Goal: Ask a question: Seek information or help from site administrators or community

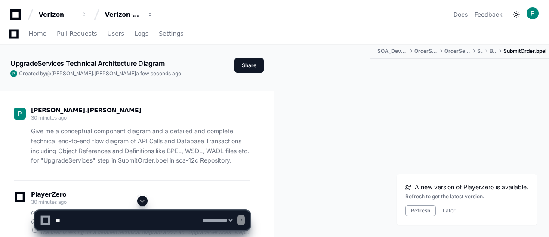
select select "*********"
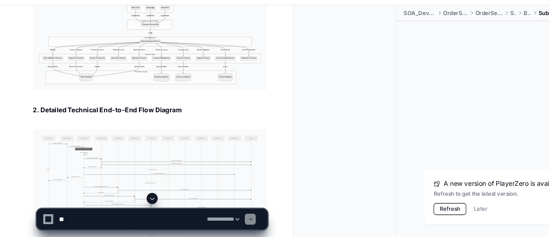
click at [421, 212] on button "Refresh" at bounding box center [420, 210] width 31 height 11
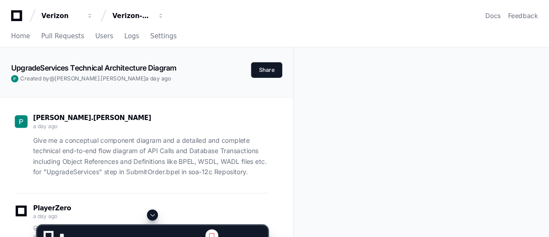
click at [142, 204] on span at bounding box center [142, 200] width 7 height 7
click at [144, 202] on span at bounding box center [142, 200] width 7 height 7
click at [145, 205] on button at bounding box center [142, 201] width 10 height 10
click at [143, 201] on span at bounding box center [142, 200] width 7 height 7
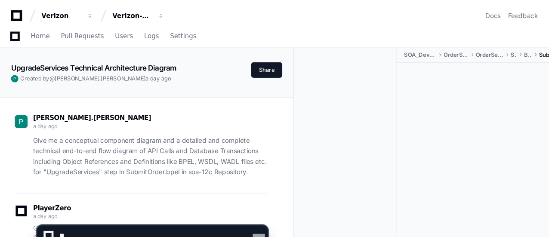
scroll to position [5367, 0]
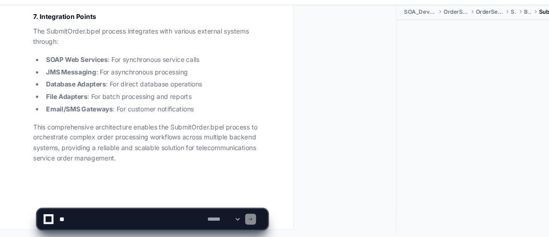
click at [101, 218] on textarea at bounding box center [123, 220] width 138 height 19
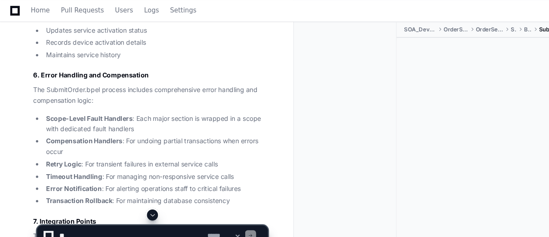
scroll to position [5175, 0]
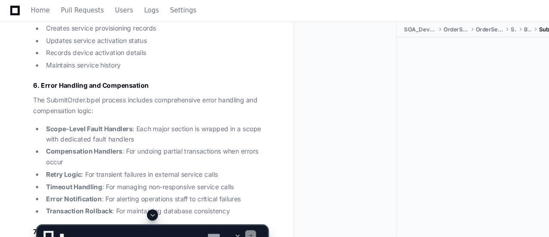
click at [142, 202] on span at bounding box center [142, 200] width 7 height 7
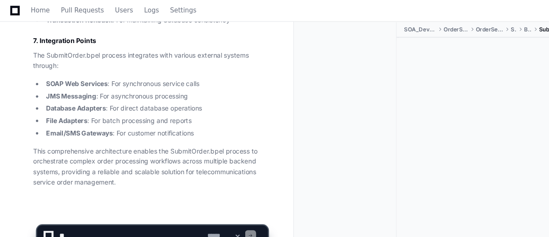
scroll to position [5367, 0]
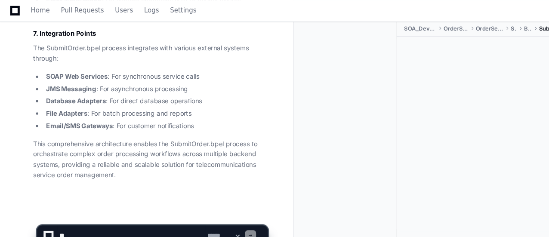
click at [385, 143] on div at bounding box center [459, 125] width 178 height 182
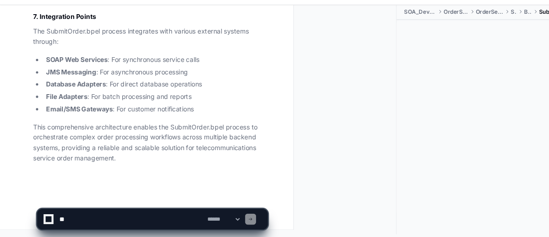
click at [442, 143] on div at bounding box center [459, 125] width 178 height 182
click at [277, 165] on div "SOA_Development OrderServices OrderServiceOS SOA BPEL SubmitOrder.bpel" at bounding box center [411, 128] width 274 height 217
click at [99, 222] on textarea at bounding box center [123, 220] width 138 height 19
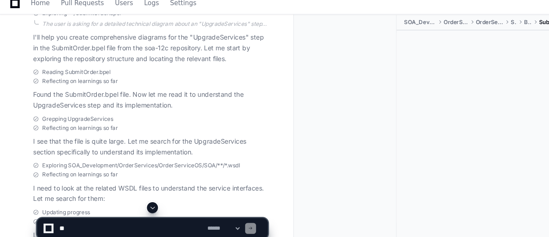
scroll to position [0, 0]
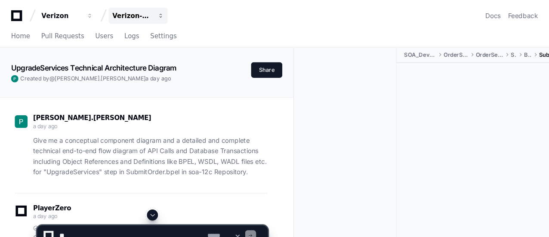
click at [129, 12] on div "Verizon-Clarify-Order-Management" at bounding box center [123, 14] width 37 height 9
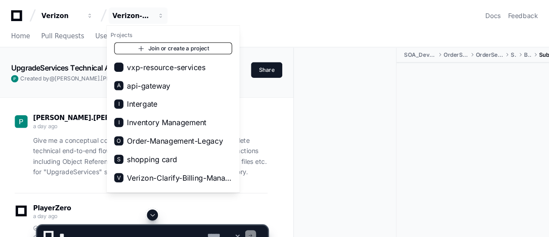
click at [163, 45] on link "Join or create a project" at bounding box center [162, 45] width 110 height 11
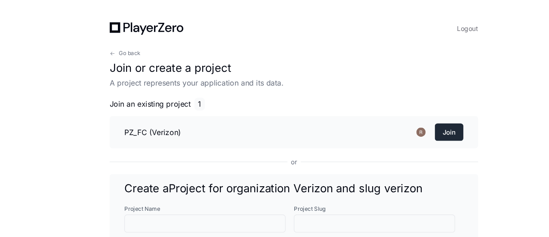
click at [428, 124] on button "Join" at bounding box center [419, 123] width 27 height 16
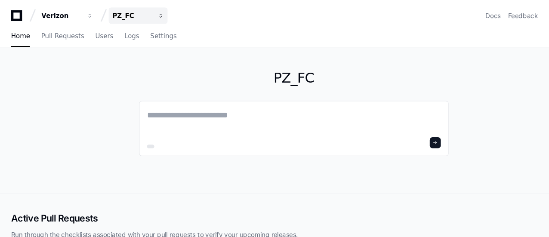
click at [147, 14] on button "PZ_FC" at bounding box center [128, 14] width 55 height 15
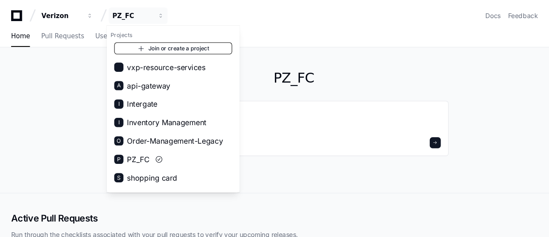
click at [187, 44] on link "Join or create a project" at bounding box center [162, 45] width 110 height 11
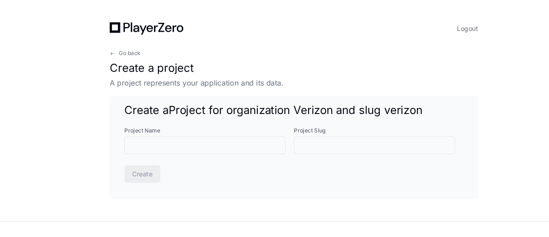
click at [325, 155] on div "Go back Create a project A project represents your application and its data. Cr…" at bounding box center [274, 116] width 344 height 140
click at [222, 100] on span "Project for organization Verizon and slug verizon" at bounding box center [275, 103] width 237 height 12
click at [123, 49] on span "Go back" at bounding box center [121, 49] width 20 height 7
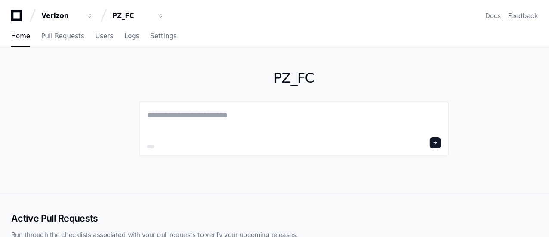
click at [86, 122] on div "PZ_FC" at bounding box center [274, 112] width 549 height 136
click at [223, 113] on textarea at bounding box center [274, 113] width 274 height 24
type textarea "*"
click at [120, 90] on div "PZ_FC" at bounding box center [274, 112] width 549 height 136
click at [52, 14] on div "Verizon" at bounding box center [57, 14] width 37 height 9
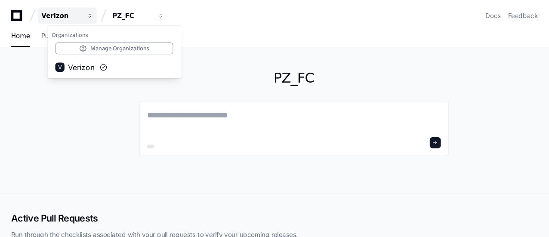
click at [52, 14] on div "Verizon" at bounding box center [57, 14] width 37 height 9
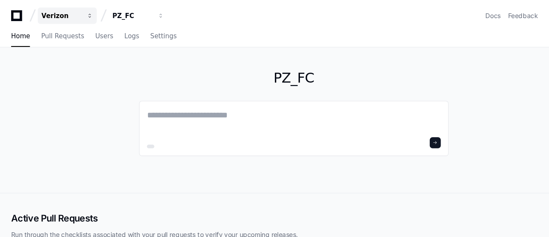
click at [52, 14] on div "Verizon" at bounding box center [57, 14] width 37 height 9
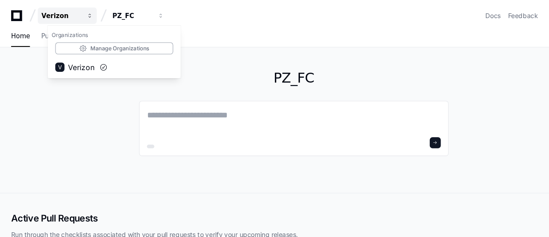
click at [52, 14] on div "Verizon" at bounding box center [57, 14] width 37 height 9
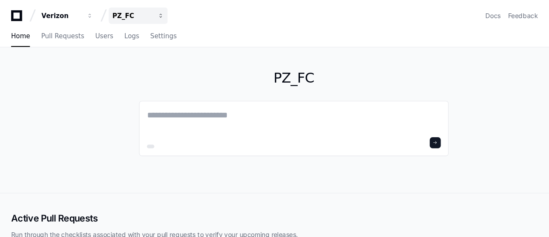
click at [128, 15] on div "PZ_FC" at bounding box center [123, 14] width 37 height 9
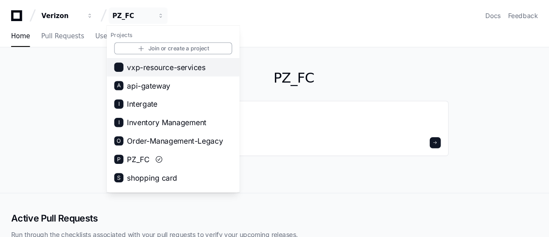
click at [124, 63] on span "vxp-resource-services" at bounding box center [155, 63] width 73 height 10
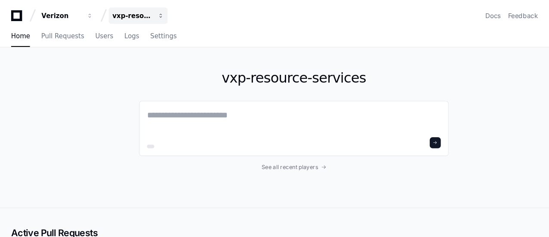
click at [114, 15] on div "vxp-resource-services" at bounding box center [123, 14] width 37 height 9
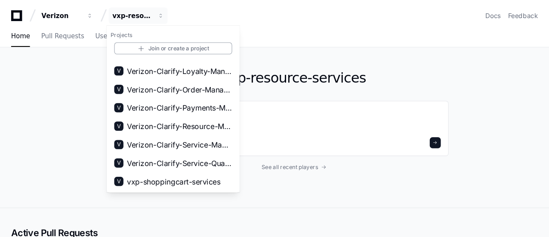
scroll to position [181, 0]
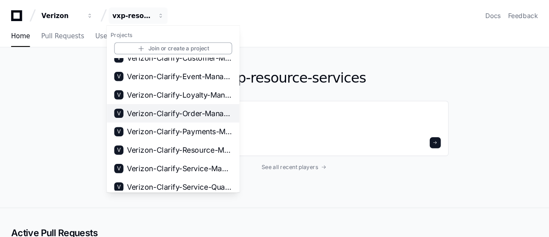
click at [186, 101] on span "Verizon-Clarify-Order-Management" at bounding box center [168, 106] width 98 height 10
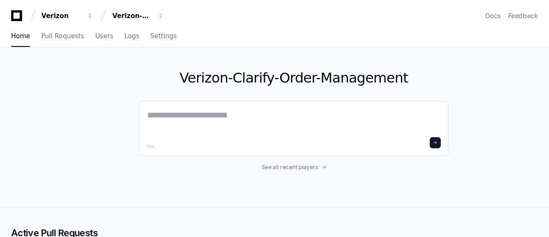
click at [180, 110] on textarea at bounding box center [274, 113] width 274 height 24
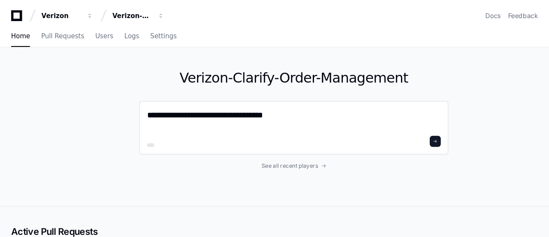
paste textarea "**********"
click at [256, 108] on textarea "**********" at bounding box center [274, 112] width 274 height 23
click at [360, 110] on textarea "**********" at bounding box center [274, 112] width 274 height 23
click at [254, 105] on textarea "**********" at bounding box center [274, 112] width 274 height 23
click at [366, 106] on textarea "**********" at bounding box center [274, 112] width 274 height 23
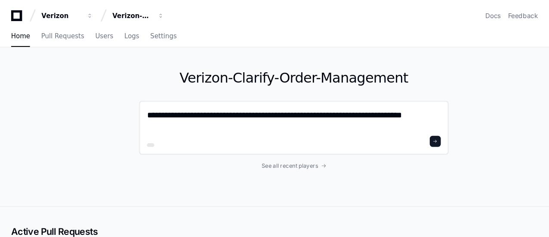
scroll to position [0, 0]
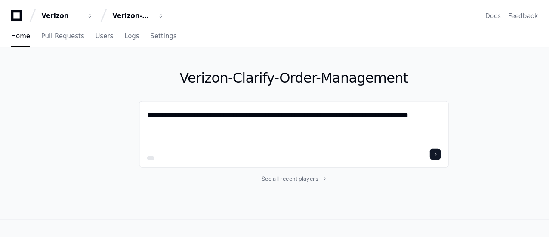
drag, startPoint x: 176, startPoint y: 119, endPoint x: 111, endPoint y: 94, distance: 69.7
click at [111, 94] on div "**********" at bounding box center [274, 124] width 549 height 160
click at [197, 119] on textarea "**********" at bounding box center [274, 118] width 275 height 35
click at [140, 148] on div at bounding box center [140, 147] width 7 height 3
click at [175, 120] on textarea "**********" at bounding box center [274, 118] width 275 height 35
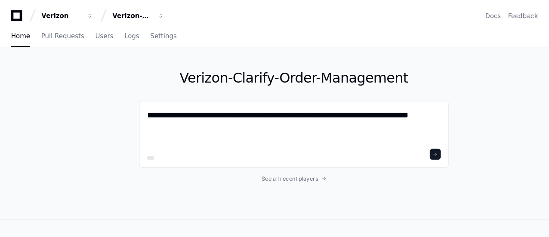
drag, startPoint x: 177, startPoint y: 122, endPoint x: 129, endPoint y: 105, distance: 50.9
click at [129, 105] on div "**********" at bounding box center [274, 124] width 549 height 160
click at [232, 112] on textarea "**********" at bounding box center [274, 118] width 275 height 35
click at [189, 108] on textarea "**********" at bounding box center [274, 118] width 275 height 35
click at [246, 107] on textarea "**********" at bounding box center [274, 118] width 275 height 35
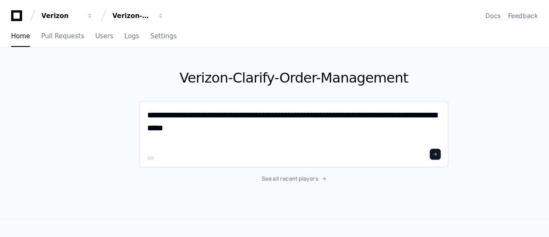
drag, startPoint x: 290, startPoint y: 107, endPoint x: 380, endPoint y: 108, distance: 89.5
click at [380, 108] on textarea "**********" at bounding box center [274, 118] width 275 height 35
click at [328, 105] on textarea "**********" at bounding box center [274, 118] width 275 height 35
click at [327, 123] on textarea "**********" at bounding box center [274, 118] width 275 height 35
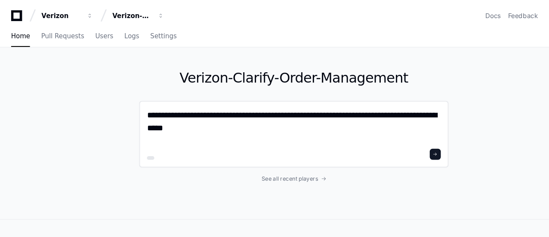
click at [148, 121] on textarea "**********" at bounding box center [274, 118] width 275 height 35
click at [199, 120] on textarea "**********" at bounding box center [274, 118] width 275 height 35
type textarea "**********"
click at [406, 142] on span at bounding box center [406, 144] width 4 height 4
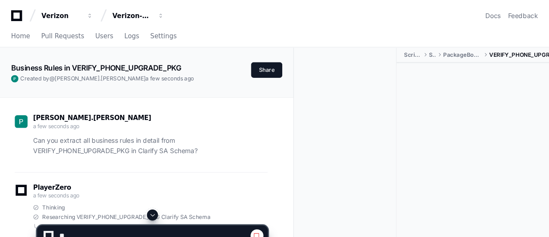
click at [147, 200] on button at bounding box center [142, 201] width 10 height 10
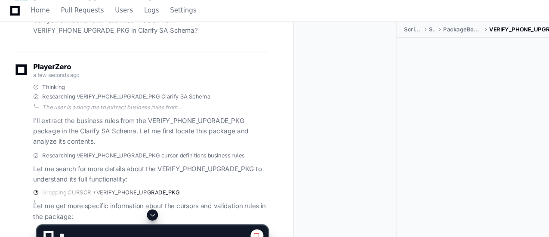
scroll to position [151, 0]
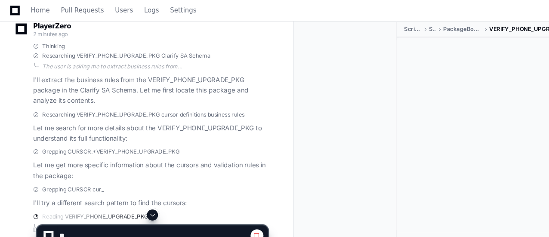
click at [145, 203] on span at bounding box center [142, 200] width 7 height 7
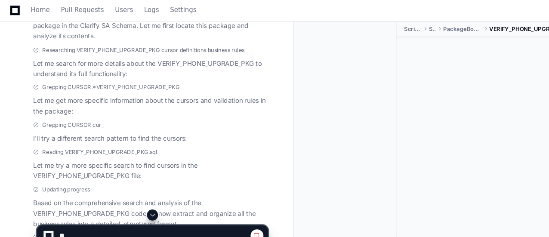
click at [142, 201] on span at bounding box center [142, 200] width 7 height 7
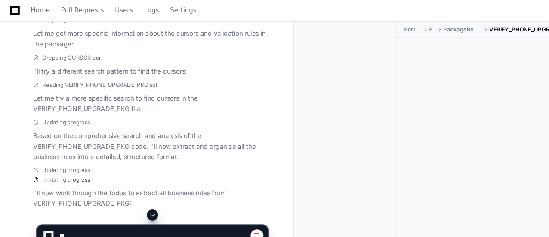
scroll to position [299, 0]
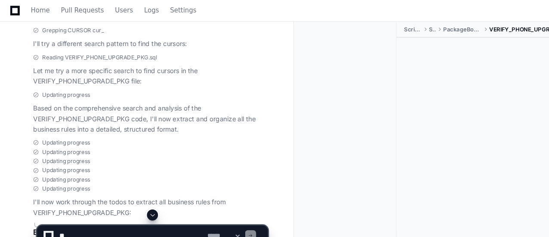
click at [144, 201] on span at bounding box center [142, 200] width 7 height 7
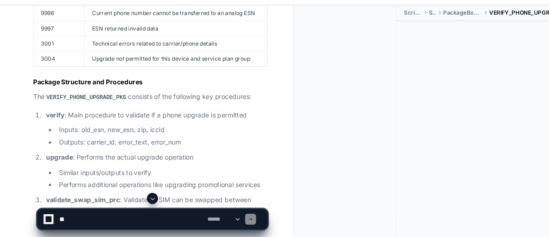
scroll to position [2365, 0]
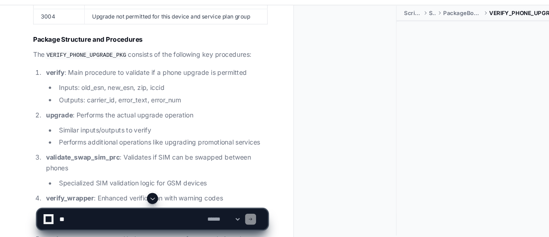
click at [145, 199] on span at bounding box center [142, 200] width 7 height 7
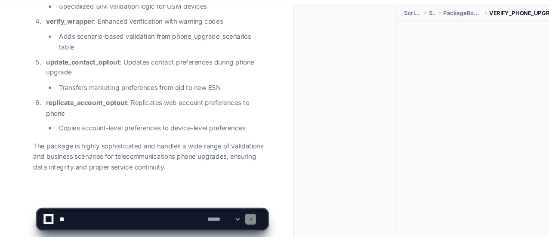
scroll to position [2532, 0]
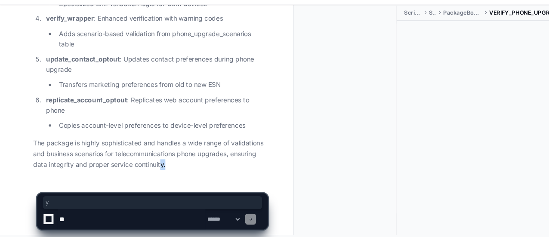
drag, startPoint x: 157, startPoint y: 172, endPoint x: 150, endPoint y: 166, distance: 9.1
click at [203, 160] on p "The package is highly sophisticated and handles a wide range of validations and…" at bounding box center [140, 159] width 219 height 29
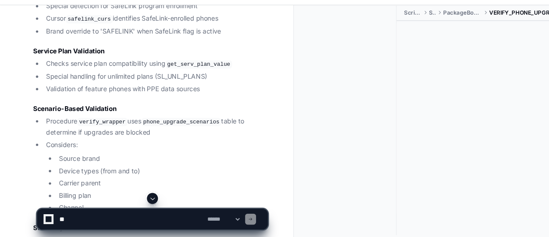
scroll to position [2300, 0]
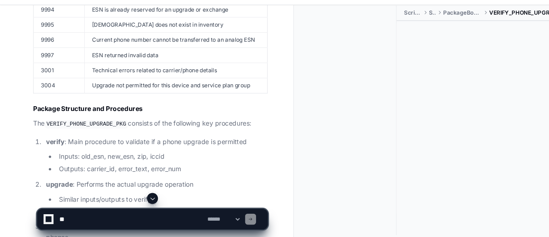
click at [225, 148] on li "verify : Main procedure to validate if a phone upgrade is permitted Inputs: old…" at bounding box center [144, 160] width 209 height 35
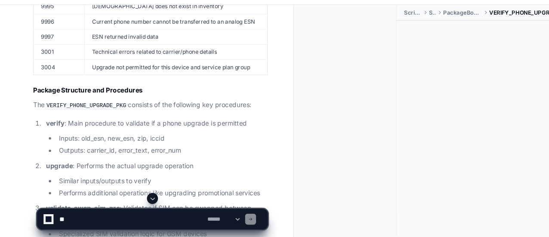
scroll to position [2334, 0]
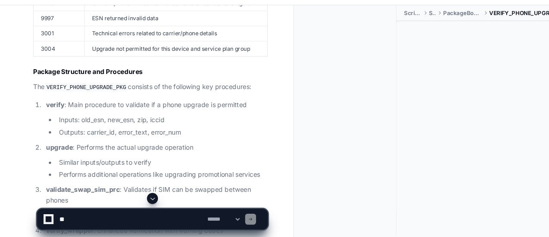
click at [143, 203] on span at bounding box center [142, 200] width 7 height 7
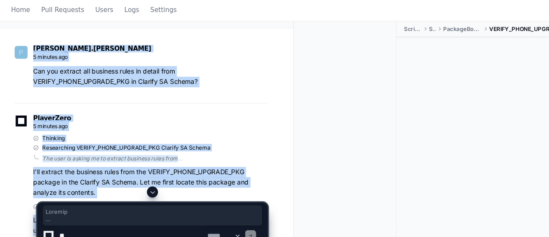
scroll to position [0, 0]
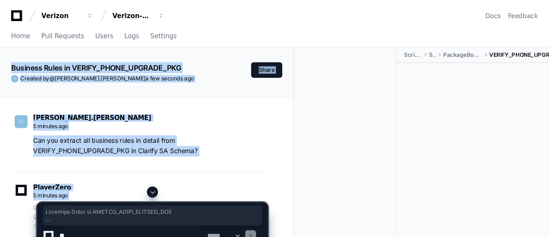
drag, startPoint x: 159, startPoint y: 169, endPoint x: 9, endPoint y: 60, distance: 185.6
copy div "Loremips Dolor si AMETCO_ADIPI_ELITSED_DOE Tempori ut @ labor.etdol m ali enima…"
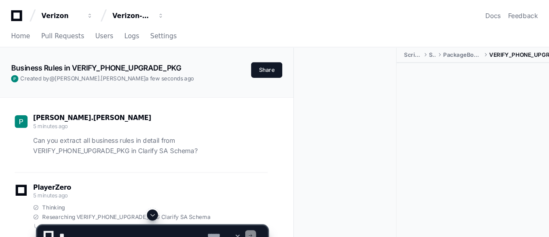
click at [87, 138] on p "Can you extract all business rules in detail from VERIFY_PHONE_UPGRADE_PKG in C…" at bounding box center [140, 136] width 219 height 20
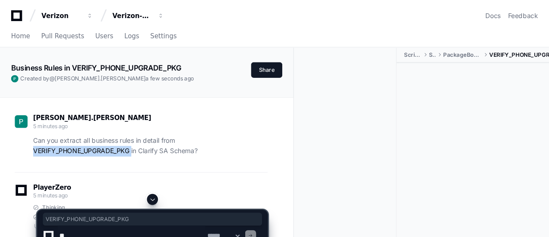
click at [87, 138] on p "Can you extract all business rules in detail from VERIFY_PHONE_UPGRADE_PKG in C…" at bounding box center [140, 136] width 219 height 20
copy p "VERIFY_PHONE_UPGRADE_PKG"
click at [120, 62] on app-text-character-animate "Business Rules in VERIFY_PHONE_UPGRADE_PKG" at bounding box center [89, 63] width 159 height 9
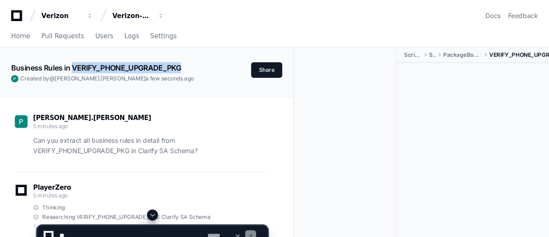
click at [120, 62] on app-text-character-animate "Business Rules in VERIFY_PHONE_UPGRADE_PKG" at bounding box center [89, 63] width 159 height 9
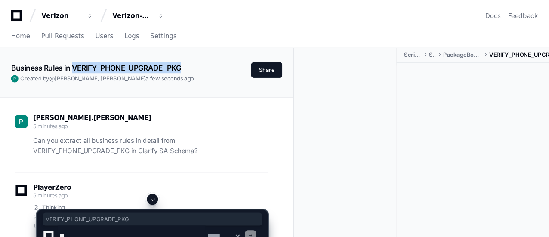
copy app-text-character-animate "VERIFY_PHONE_UPGRADE_PKG"
click at [98, 141] on p "Can you extract all business rules in detail from VERIFY_PHONE_UPGRADE_PKG in C…" at bounding box center [140, 136] width 219 height 20
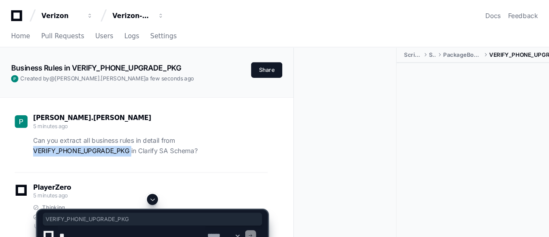
click at [98, 141] on p "Can you extract all business rules in detail from VERIFY_PHONE_UPGRADE_PKG in C…" at bounding box center [140, 136] width 219 height 20
copy p "VERIFY_PHONE_UPGRADE_PKG"
click at [141, 185] on span at bounding box center [142, 186] width 7 height 7
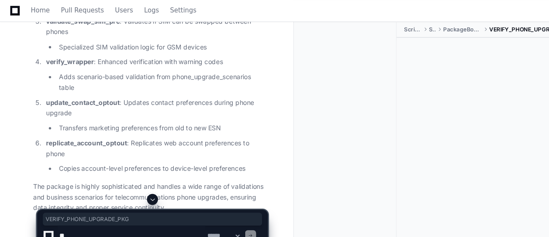
scroll to position [2532, 0]
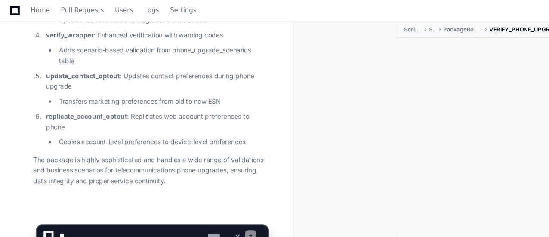
click at [151, 219] on textarea at bounding box center [123, 220] width 138 height 19
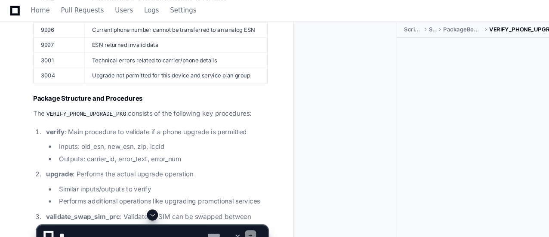
click at [144, 199] on span at bounding box center [142, 200] width 7 height 7
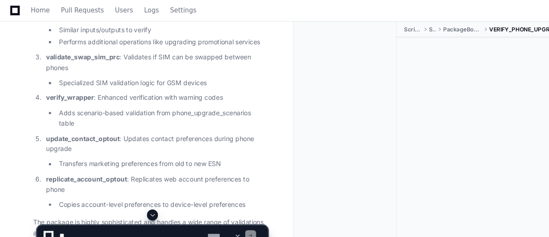
scroll to position [2532, 0]
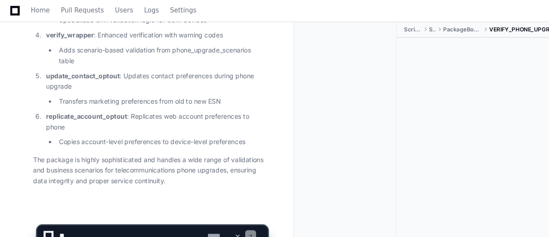
click at [104, 216] on textarea at bounding box center [123, 220] width 138 height 19
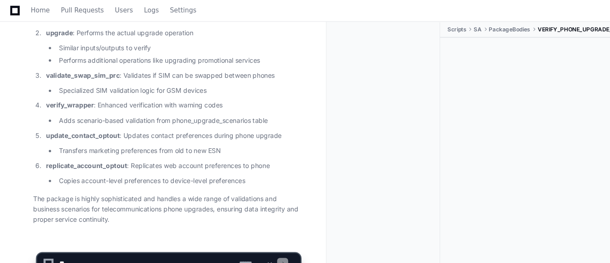
drag, startPoint x: 418, startPoint y: 5, endPoint x: 168, endPoint y: 240, distance: 343.2
click at [168, 237] on textarea at bounding box center [138, 246] width 168 height 19
click at [184, 237] on textarea at bounding box center [138, 246] width 168 height 19
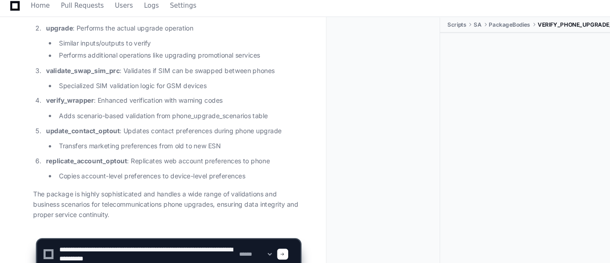
click at [120, 237] on textarea at bounding box center [138, 242] width 168 height 28
click at [151, 237] on textarea at bounding box center [138, 242] width 168 height 28
click at [112, 237] on textarea at bounding box center [138, 242] width 168 height 28
drag, startPoint x: 131, startPoint y: 243, endPoint x: 149, endPoint y: 236, distance: 19.6
click at [149, 236] on textarea at bounding box center [138, 242] width 168 height 28
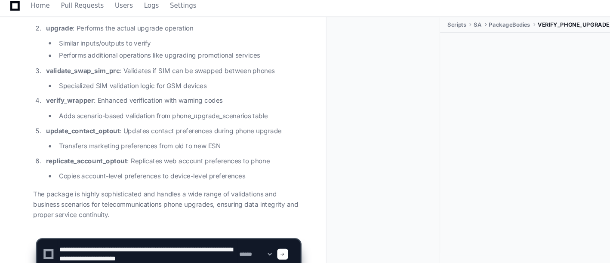
click at [171, 237] on textarea at bounding box center [138, 242] width 168 height 28
click at [144, 237] on textarea at bounding box center [138, 242] width 168 height 28
click at [130, 236] on textarea at bounding box center [138, 242] width 168 height 28
click at [128, 237] on textarea at bounding box center [138, 242] width 168 height 28
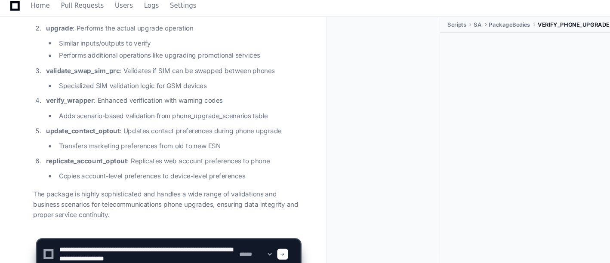
click at [128, 237] on textarea at bounding box center [138, 242] width 168 height 28
click at [141, 237] on textarea at bounding box center [138, 242] width 168 height 28
click at [127, 237] on textarea at bounding box center [138, 242] width 168 height 28
click at [185, 237] on textarea at bounding box center [138, 242] width 168 height 28
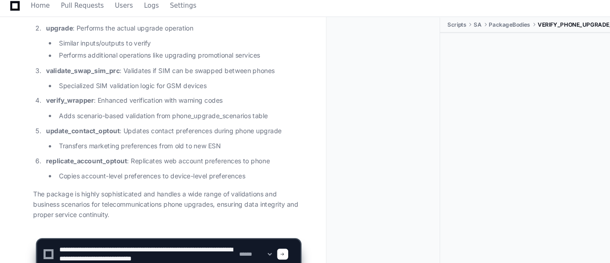
paste textarea "**********"
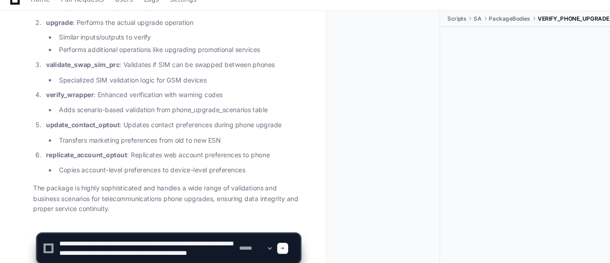
click at [155, 232] on textarea at bounding box center [138, 242] width 168 height 28
click at [216, 236] on textarea at bounding box center [138, 242] width 168 height 28
click at [72, 237] on textarea at bounding box center [138, 242] width 168 height 28
click at [95, 237] on textarea at bounding box center [138, 242] width 168 height 28
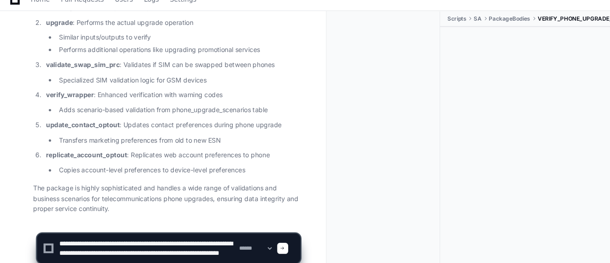
click at [95, 237] on textarea at bounding box center [138, 242] width 168 height 28
click at [79, 237] on textarea at bounding box center [138, 242] width 168 height 28
click at [90, 237] on textarea at bounding box center [138, 242] width 168 height 28
click at [69, 237] on textarea at bounding box center [138, 242] width 168 height 28
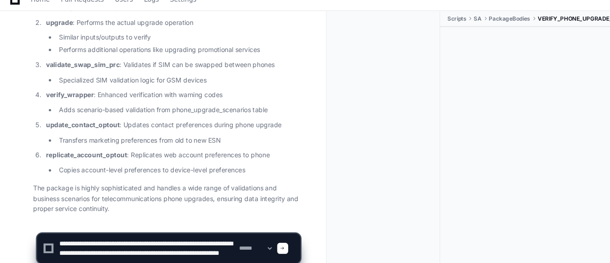
click at [80, 237] on textarea at bounding box center [138, 242] width 168 height 28
click at [96, 237] on textarea at bounding box center [138, 242] width 168 height 28
click at [76, 237] on textarea at bounding box center [138, 242] width 168 height 28
drag, startPoint x: 79, startPoint y: 243, endPoint x: 43, endPoint y: 242, distance: 36.2
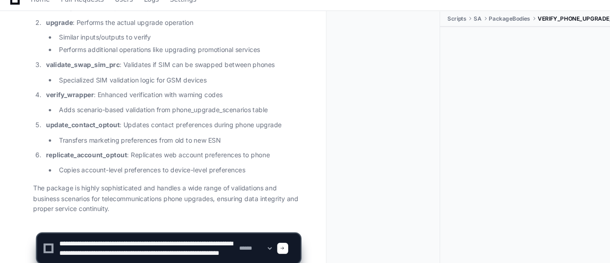
click at [43, 237] on div "**********" at bounding box center [157, 242] width 235 height 28
type textarea "**********"
click at [165, 237] on textarea at bounding box center [138, 242] width 168 height 28
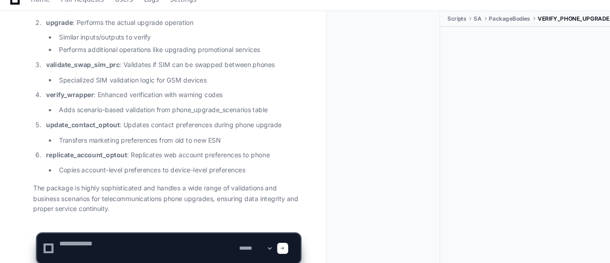
scroll to position [0, 0]
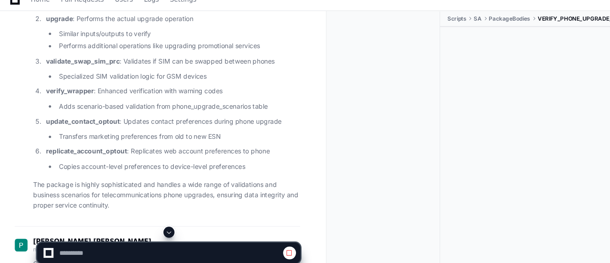
click at [160, 227] on span at bounding box center [157, 227] width 7 height 7
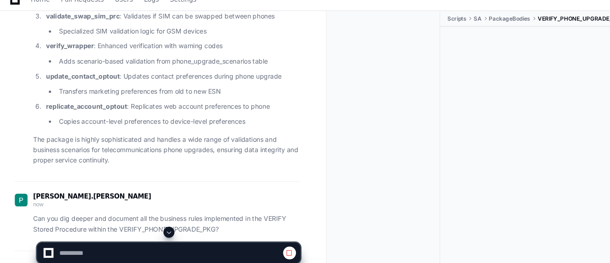
scroll to position [2461, 0]
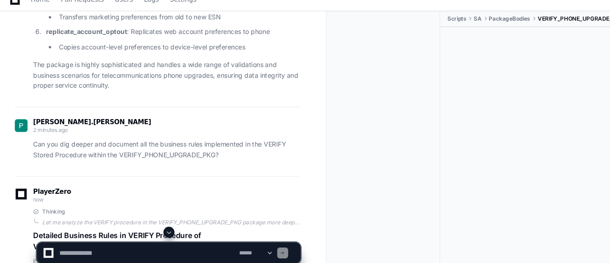
click at [157, 225] on span at bounding box center [157, 227] width 7 height 7
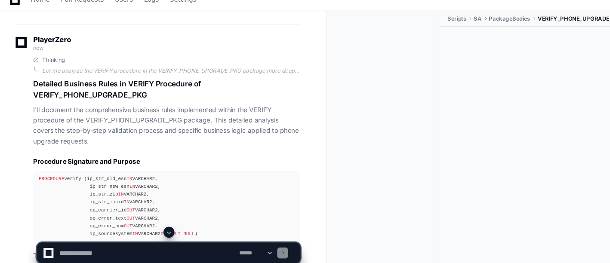
scroll to position [2733, 0]
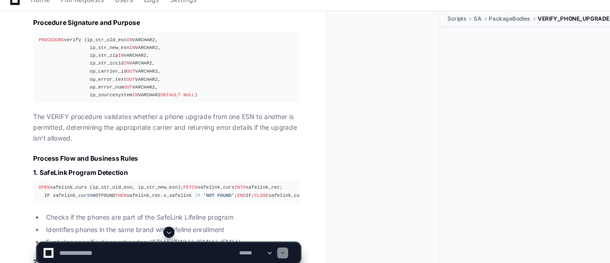
click at [157, 230] on span at bounding box center [157, 227] width 7 height 7
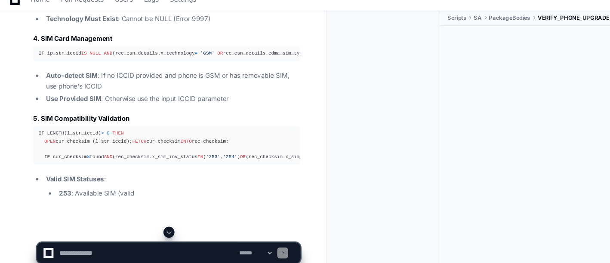
scroll to position [3276, 0]
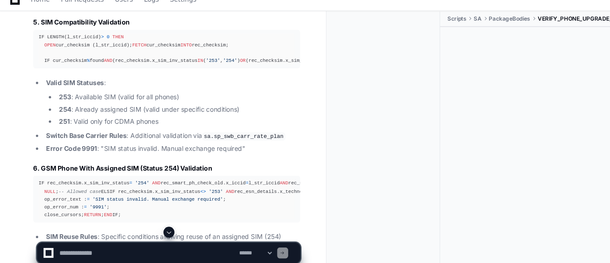
click at [158, 226] on span at bounding box center [157, 227] width 7 height 7
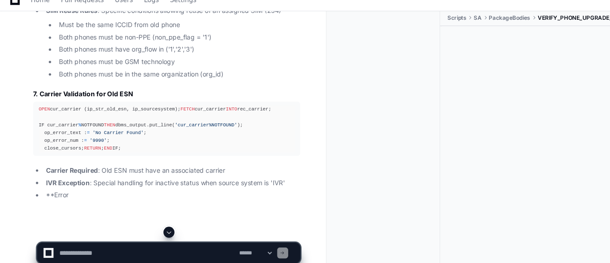
scroll to position [3699, 0]
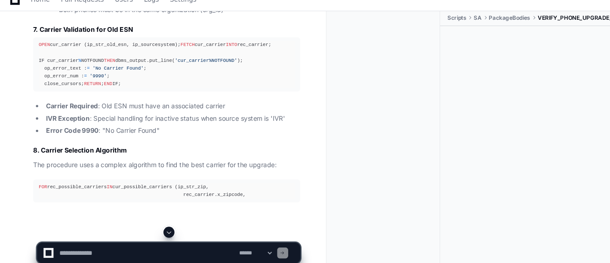
click at [156, 227] on span at bounding box center [157, 227] width 7 height 7
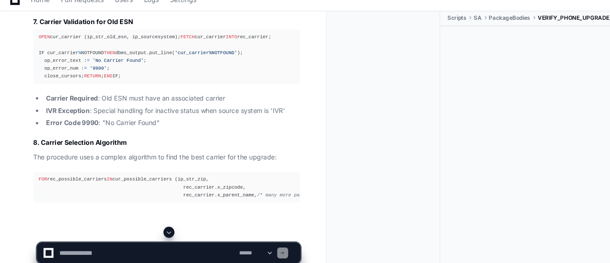
click at [158, 225] on span at bounding box center [157, 227] width 7 height 7
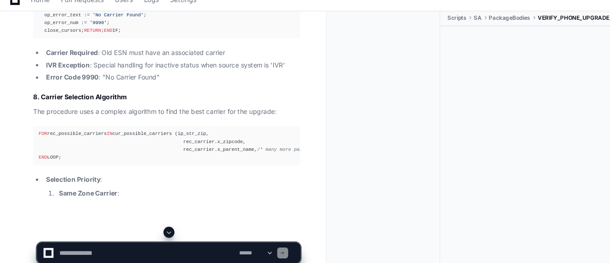
scroll to position [3832, 0]
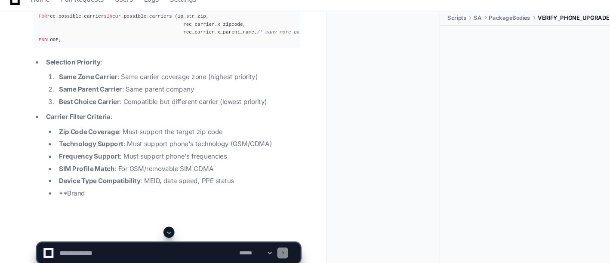
click at [156, 227] on span at bounding box center [157, 227] width 7 height 7
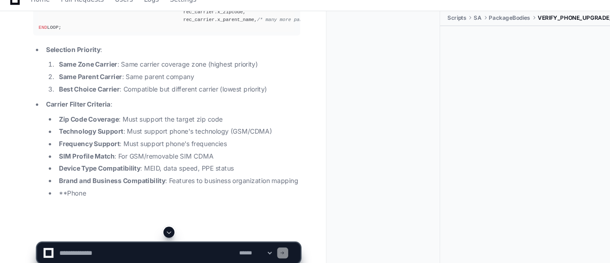
scroll to position [3957, 0]
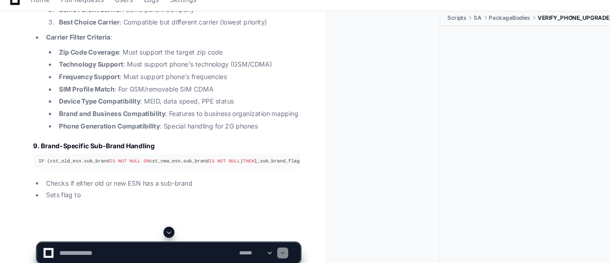
click at [157, 227] on span at bounding box center [157, 227] width 7 height 7
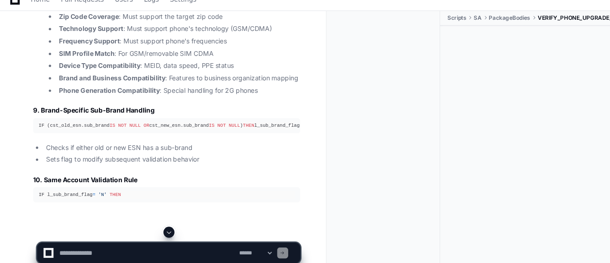
scroll to position [4046, 0]
click at [159, 225] on span at bounding box center [157, 227] width 7 height 7
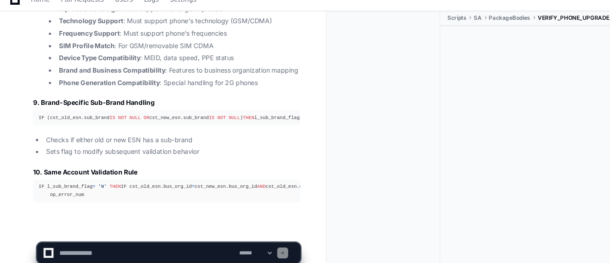
scroll to position [4109, 0]
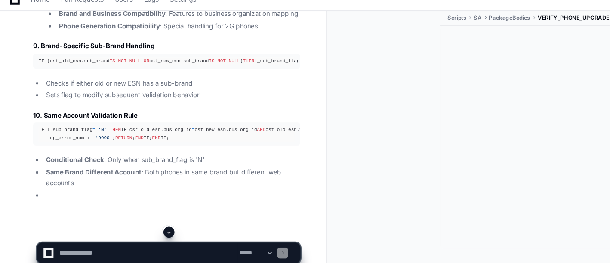
click at [158, 226] on span at bounding box center [157, 227] width 7 height 7
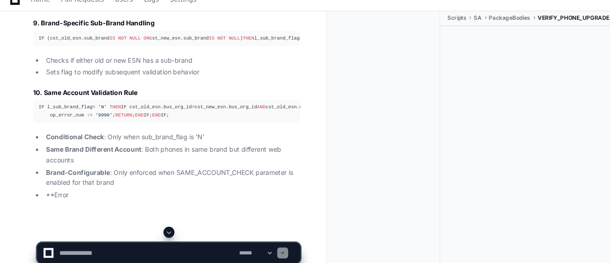
scroll to position [4191, 0]
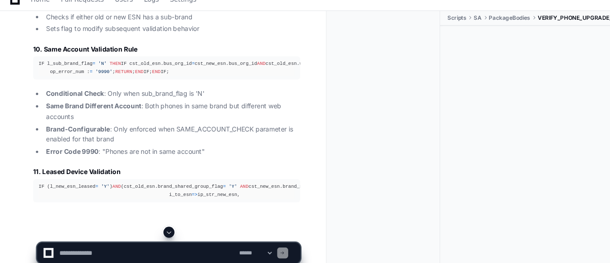
click at [157, 228] on span at bounding box center [157, 227] width 7 height 7
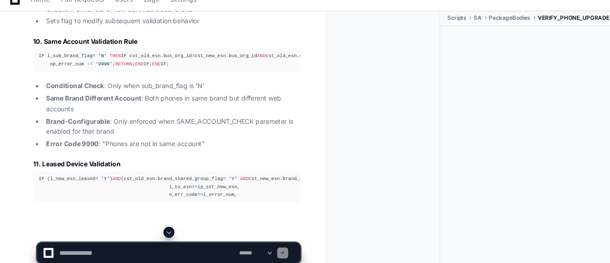
click at [157, 225] on span at bounding box center [157, 227] width 7 height 7
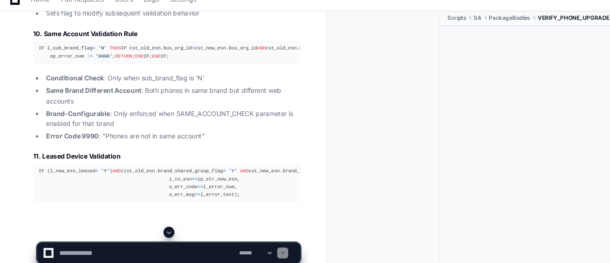
scroll to position [4275, 0]
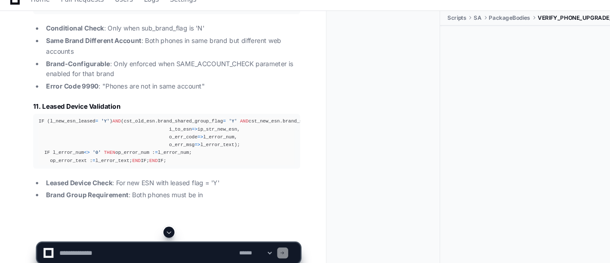
click at [157, 225] on span at bounding box center [157, 227] width 7 height 7
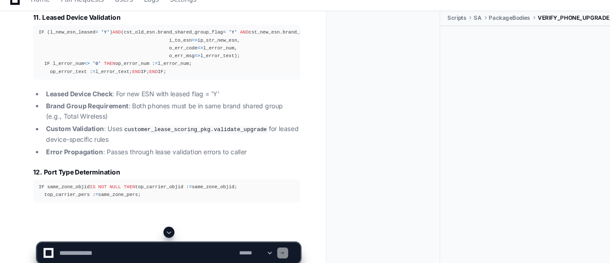
click at [156, 227] on span at bounding box center [157, 227] width 7 height 7
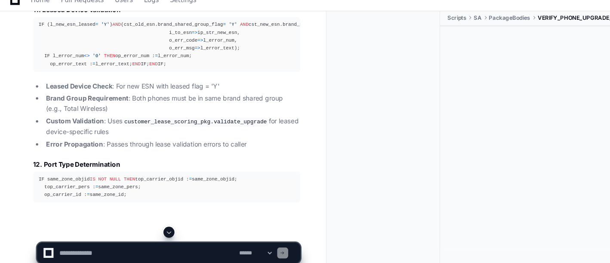
scroll to position [4441, 0]
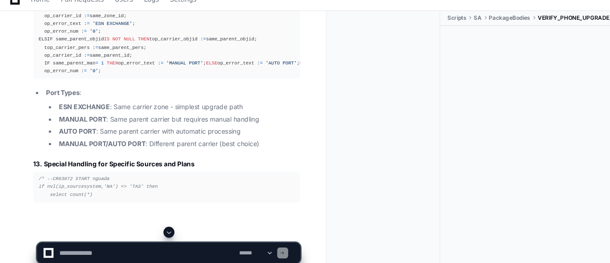
click at [161, 225] on span at bounding box center [157, 227] width 7 height 7
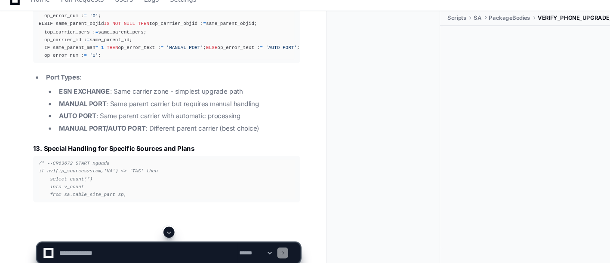
scroll to position [4653, 0]
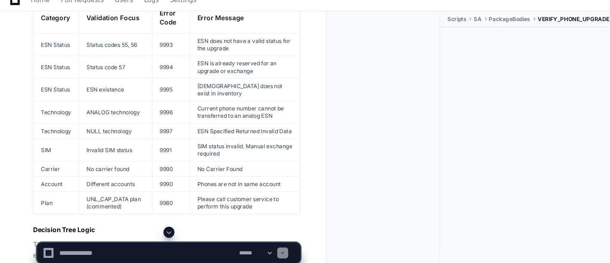
click at [159, 225] on span at bounding box center [157, 227] width 7 height 7
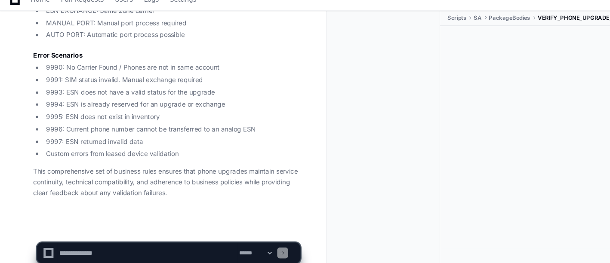
scroll to position [5387, 0]
click at [153, 222] on button at bounding box center [158, 227] width 10 height 10
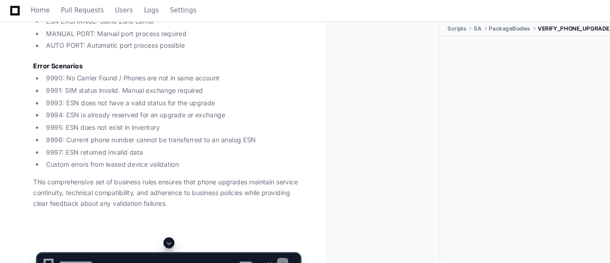
scroll to position [5148, 0]
click at [160, 226] on span at bounding box center [157, 227] width 7 height 7
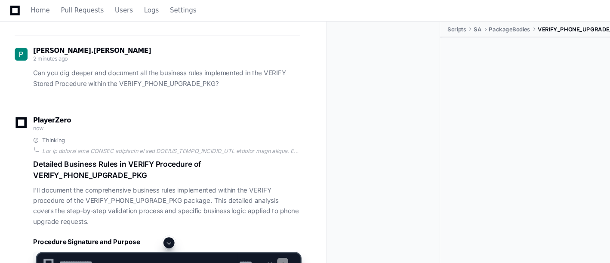
scroll to position [2481, 0]
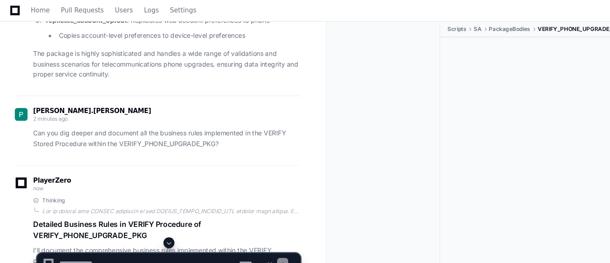
click at [157, 227] on span at bounding box center [157, 227] width 7 height 7
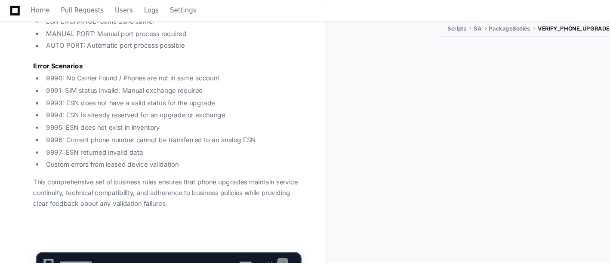
scroll to position [5387, 0]
drag, startPoint x: 197, startPoint y: 194, endPoint x: 358, endPoint y: 160, distance: 164.7
click at [358, 160] on div at bounding box center [361, 140] width 99 height 241
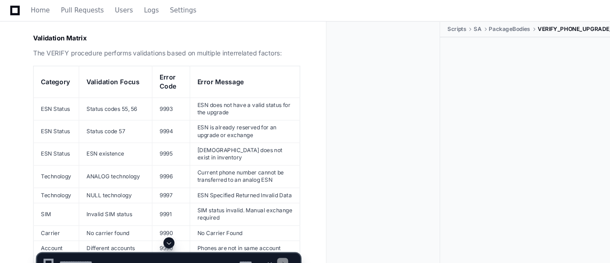
scroll to position [4565, 0]
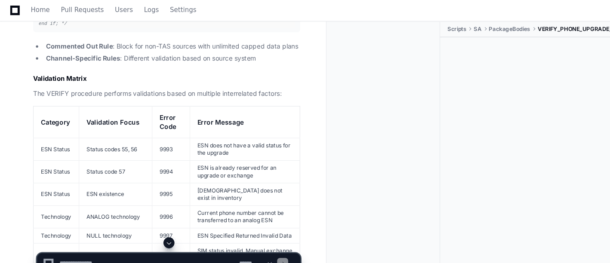
click at [159, 229] on span at bounding box center [157, 227] width 7 height 7
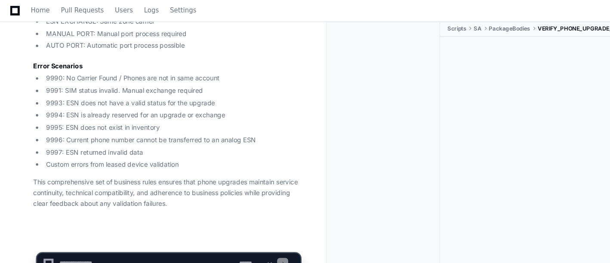
scroll to position [5387, 0]
click at [187, 136] on ul "9990: No Carrier Found / Phones are not in same account 9991: SIM status invali…" at bounding box center [155, 113] width 249 height 90
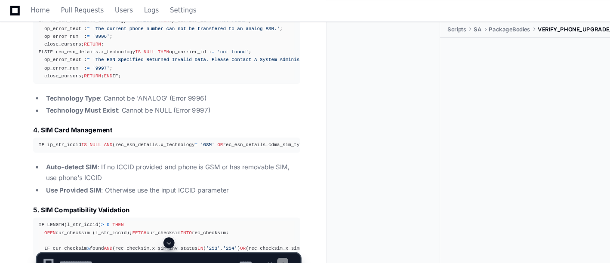
scroll to position [3091, 0]
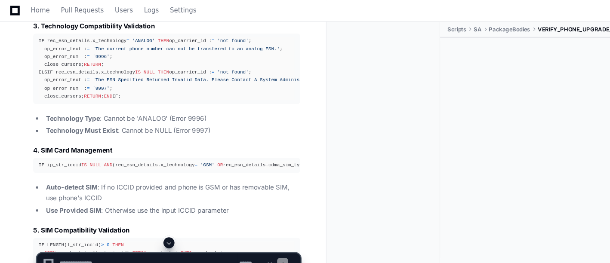
click at [155, 225] on span at bounding box center [157, 227] width 7 height 7
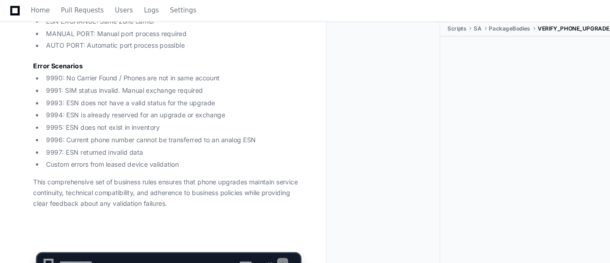
scroll to position [5387, 0]
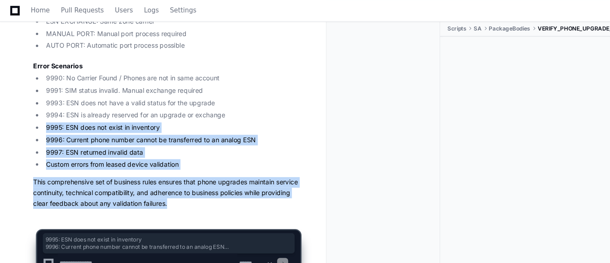
drag, startPoint x: 190, startPoint y: 196, endPoint x: 44, endPoint y: 117, distance: 165.9
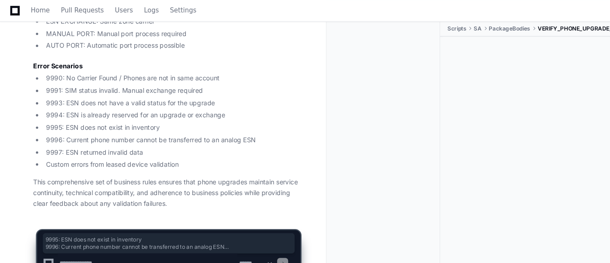
click at [354, 148] on div at bounding box center [361, 140] width 99 height 241
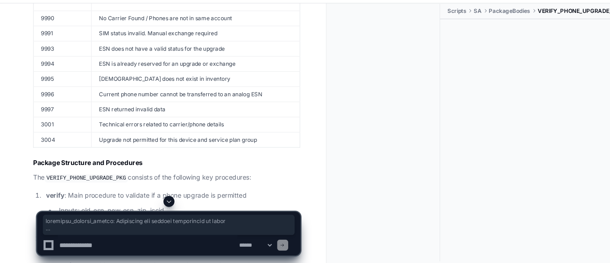
scroll to position [2369, 0]
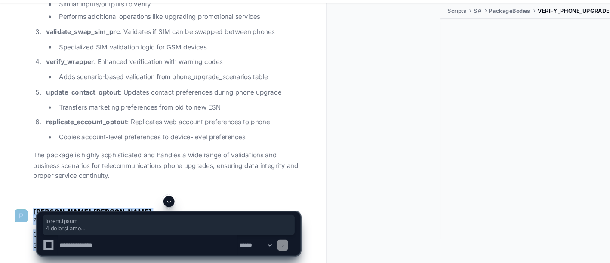
drag, startPoint x: 199, startPoint y: 191, endPoint x: 9, endPoint y: 194, distance: 189.7
copy div "[PERSON_NAME].[PERSON_NAME] 2 minutes ago Can you dig deeper and document all t…"
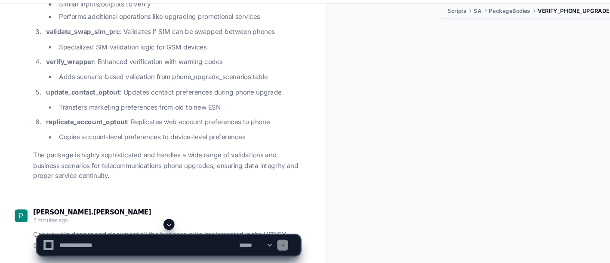
click at [476, 152] on div at bounding box center [510, 139] width 199 height 208
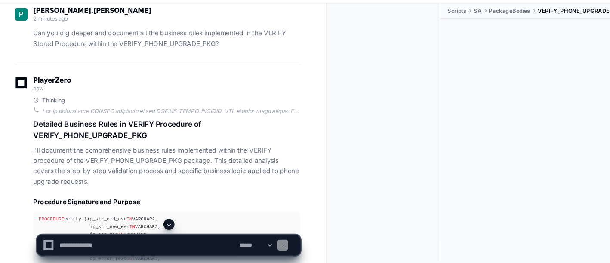
scroll to position [2561, 0]
